Goal: Transaction & Acquisition: Purchase product/service

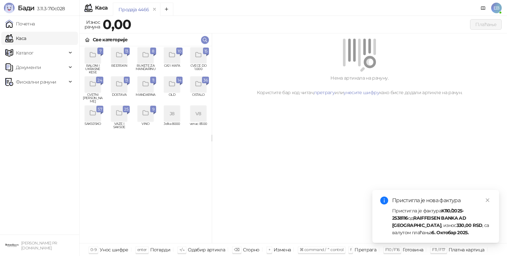
click at [100, 116] on div "grid" at bounding box center [93, 114] width 16 height 16
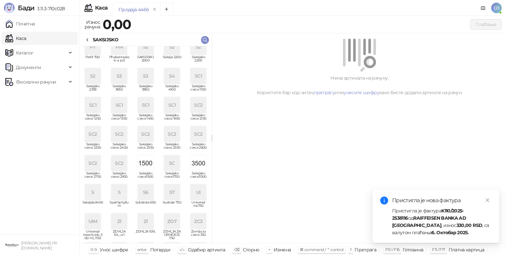
scroll to position [152, 0]
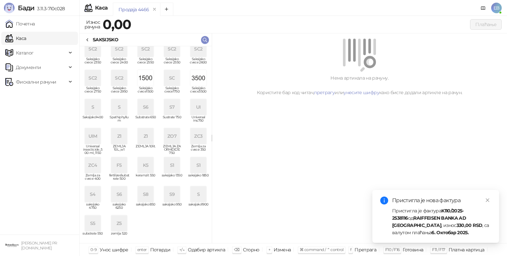
click at [169, 143] on div "ZO7" at bounding box center [172, 136] width 16 height 16
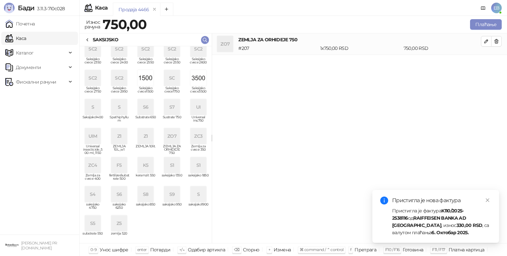
click at [88, 39] on icon at bounding box center [87, 39] width 5 height 5
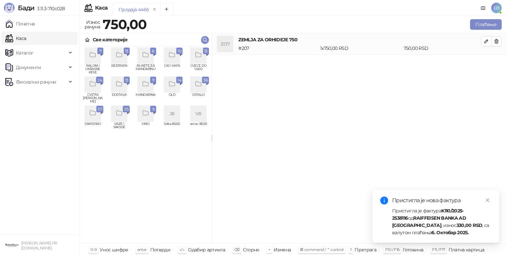
click at [204, 60] on div "grid" at bounding box center [198, 56] width 16 height 16
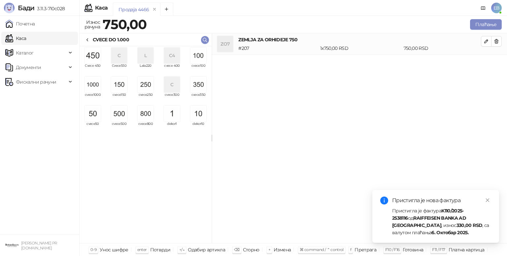
click at [198, 118] on img "grid" at bounding box center [198, 114] width 16 height 16
click at [477, 25] on button "Плаћање" at bounding box center [486, 24] width 32 height 11
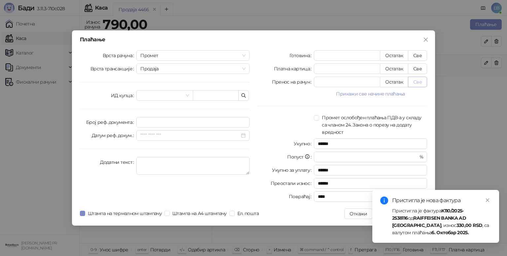
click at [414, 82] on button "Све" at bounding box center [417, 82] width 19 height 11
type input "***"
type input "****"
click at [486, 199] on icon "close" at bounding box center [488, 200] width 4 height 4
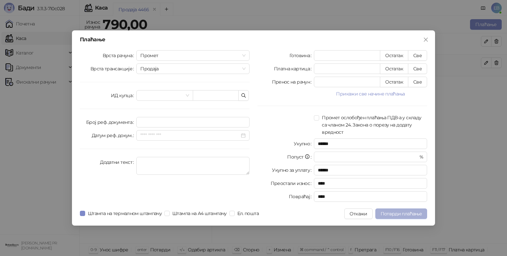
click at [393, 217] on button "Потврди плаћање" at bounding box center [401, 213] width 52 height 11
